Goal: Navigation & Orientation: Find specific page/section

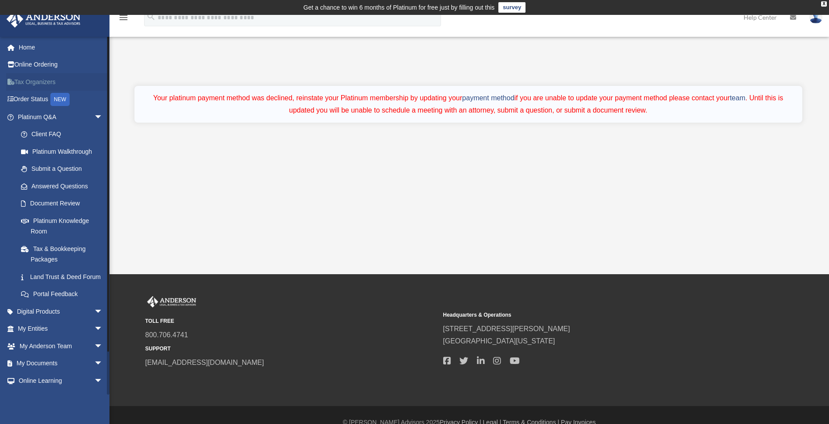
click at [47, 84] on link "Tax Organizers" at bounding box center [61, 82] width 110 height 18
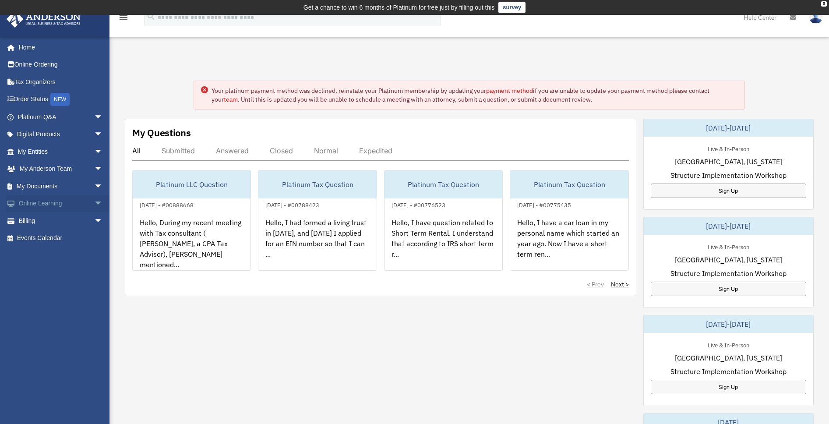
click at [94, 203] on span "arrow_drop_down" at bounding box center [103, 204] width 18 height 18
click at [51, 220] on link "Courses" at bounding box center [64, 221] width 104 height 18
